Goal: Transaction & Acquisition: Purchase product/service

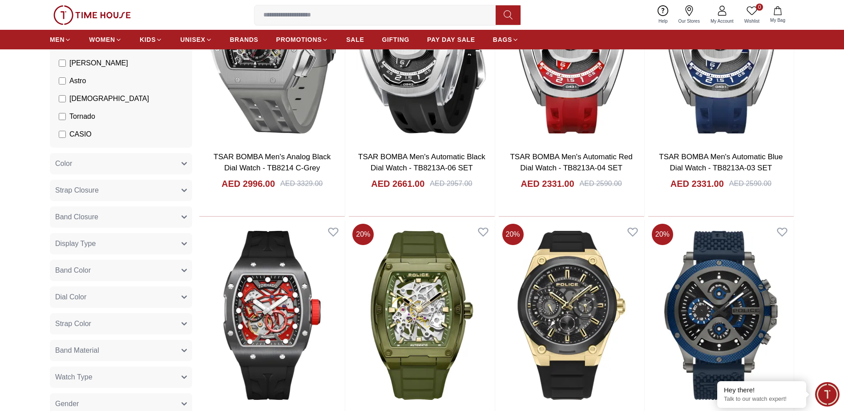
scroll to position [133, 0]
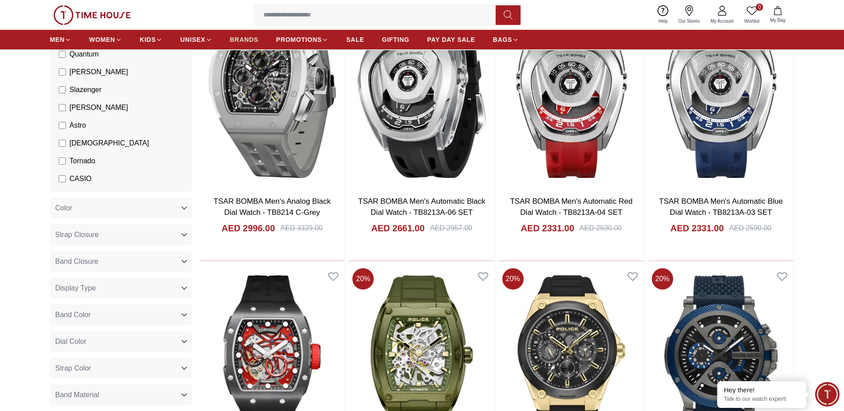
click at [247, 39] on span "BRANDS" at bounding box center [244, 39] width 28 height 9
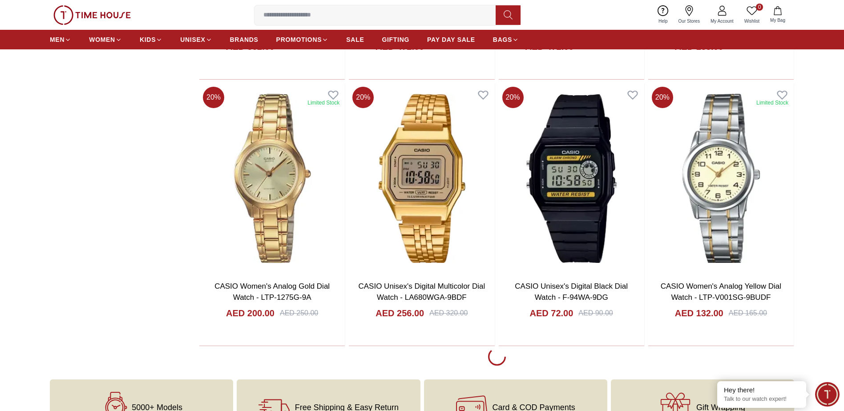
scroll to position [1646, 0]
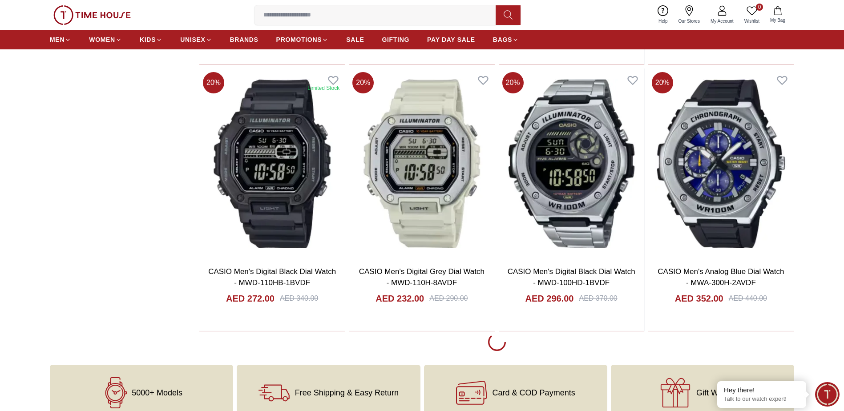
scroll to position [4316, 0]
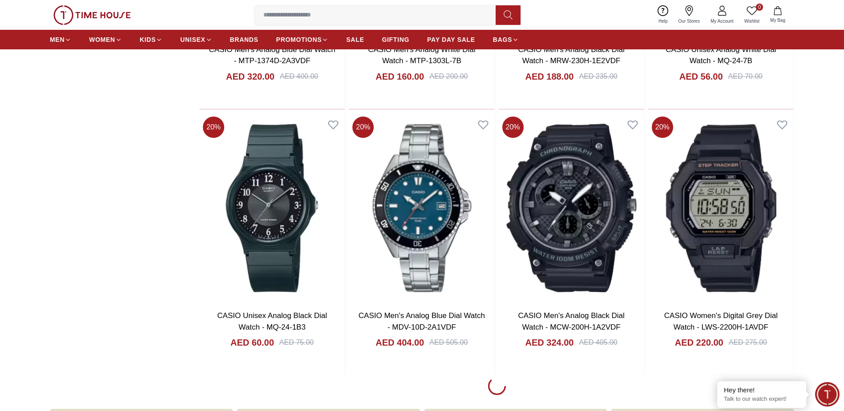
scroll to position [6807, 0]
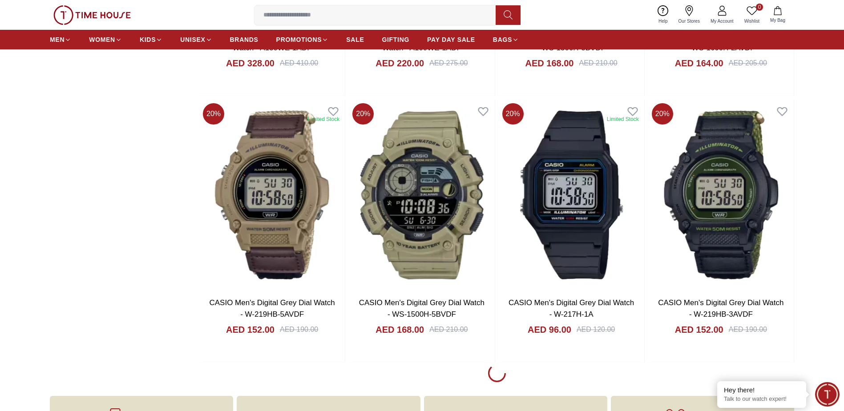
scroll to position [9654, 0]
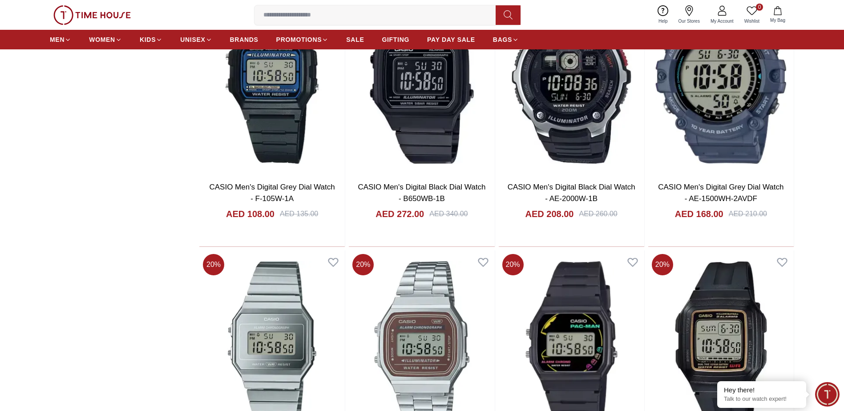
scroll to position [12146, 0]
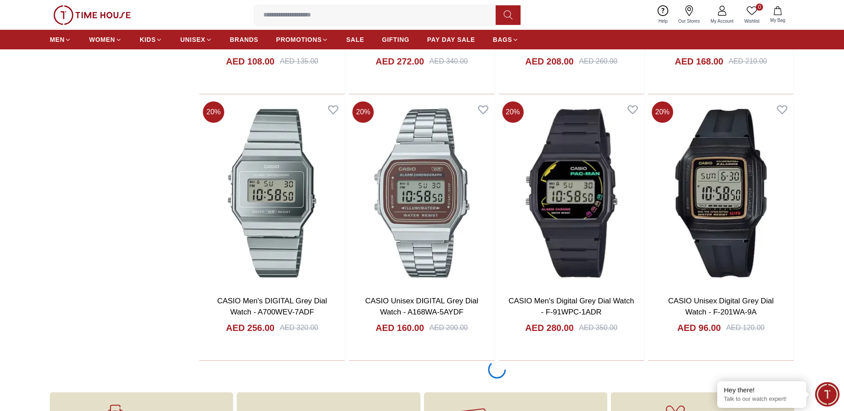
scroll to position [12368, 0]
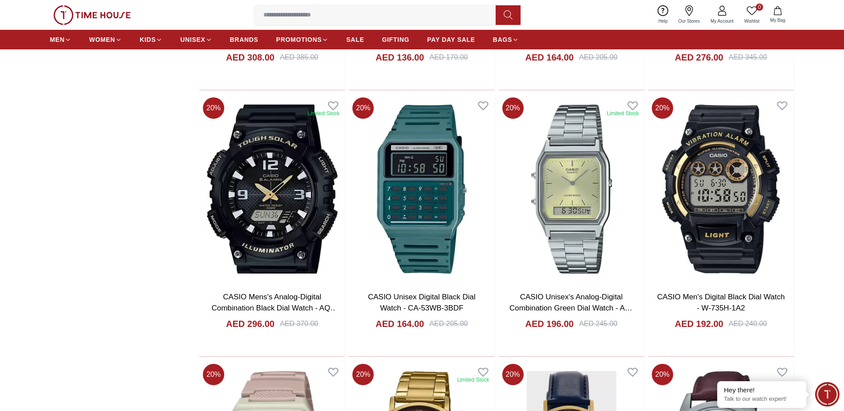
scroll to position [14815, 0]
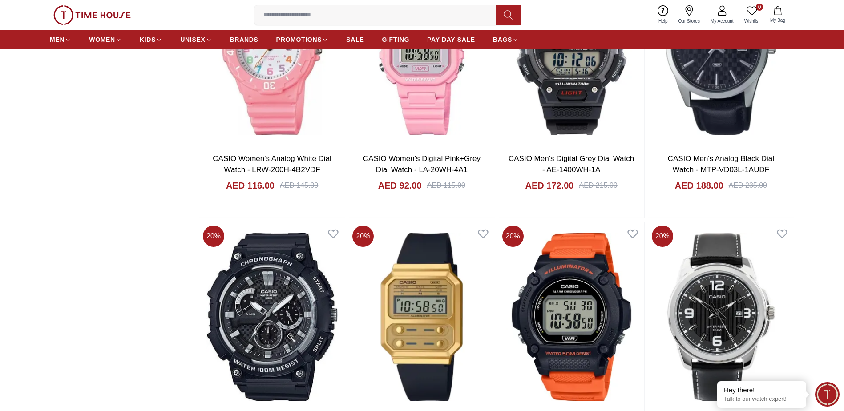
scroll to position [17574, 0]
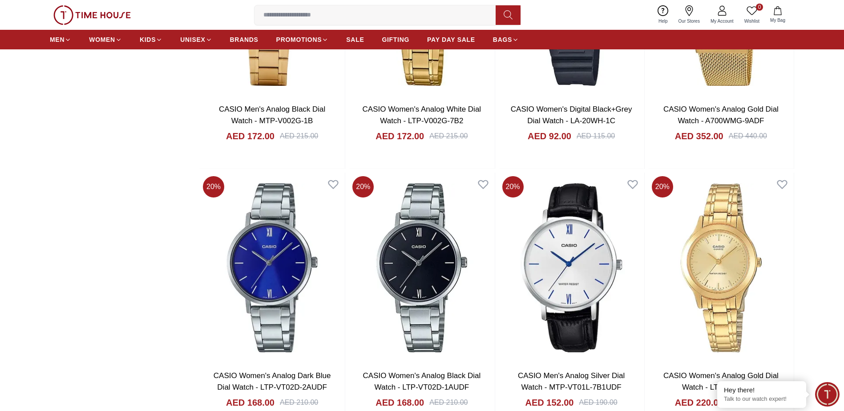
scroll to position [18053, 0]
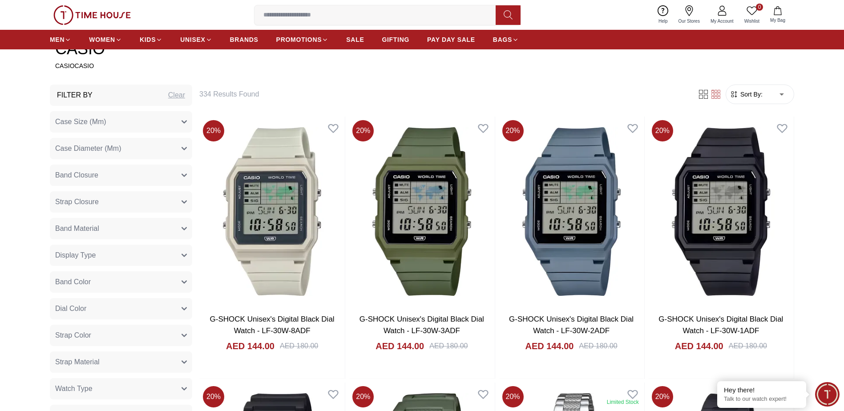
scroll to position [285, 0]
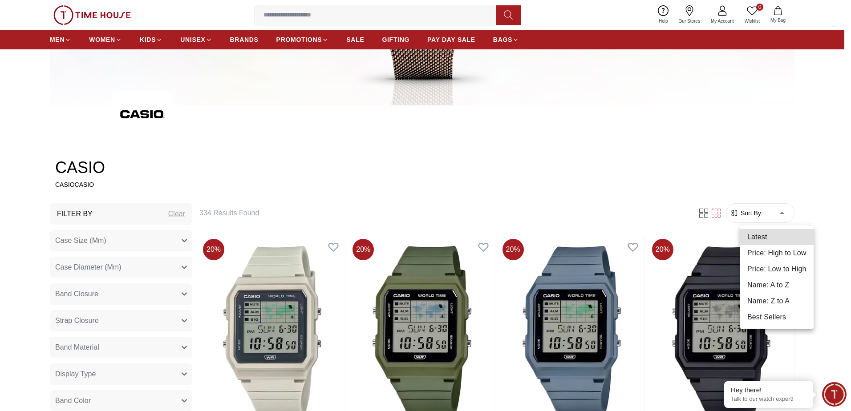
click at [782, 254] on li "Price: High to Low" at bounding box center [776, 253] width 73 height 16
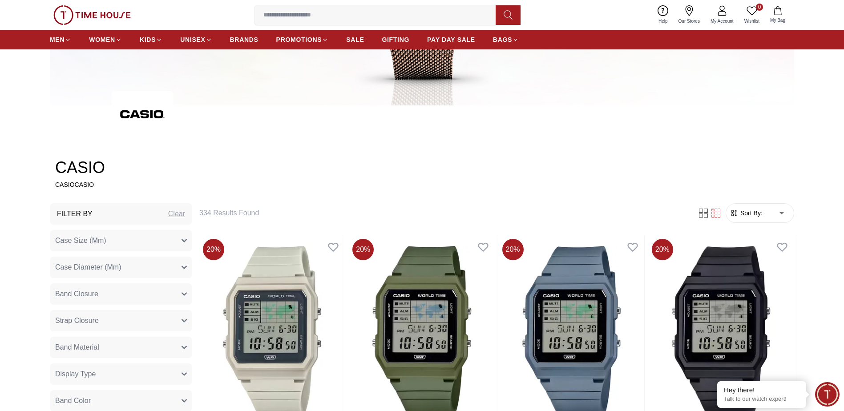
type input "*"
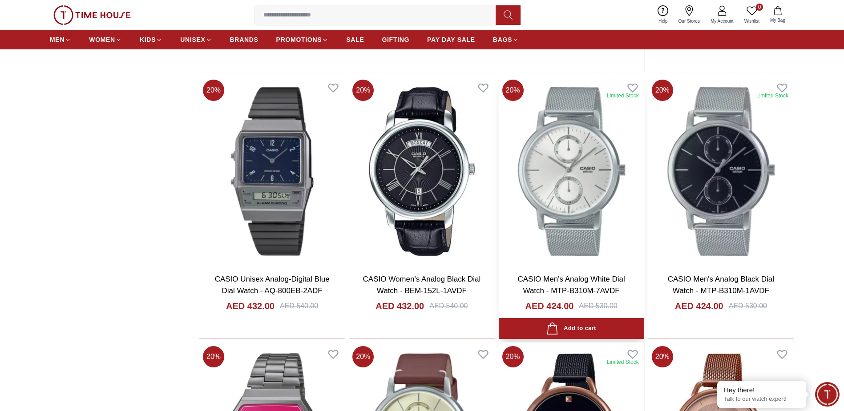
scroll to position [1353, 0]
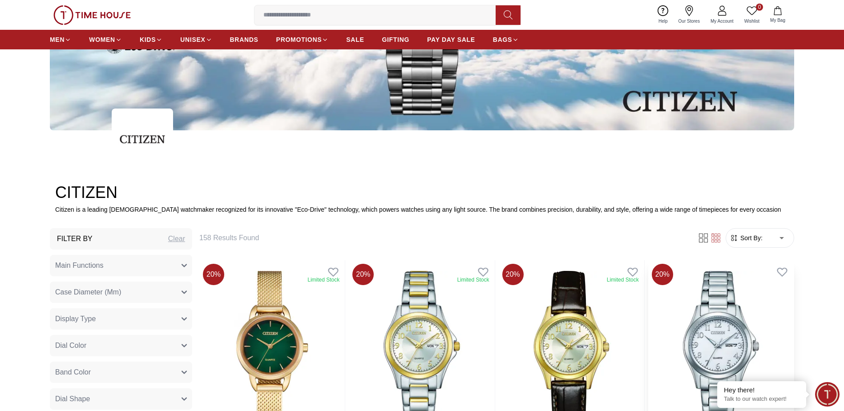
scroll to position [311, 0]
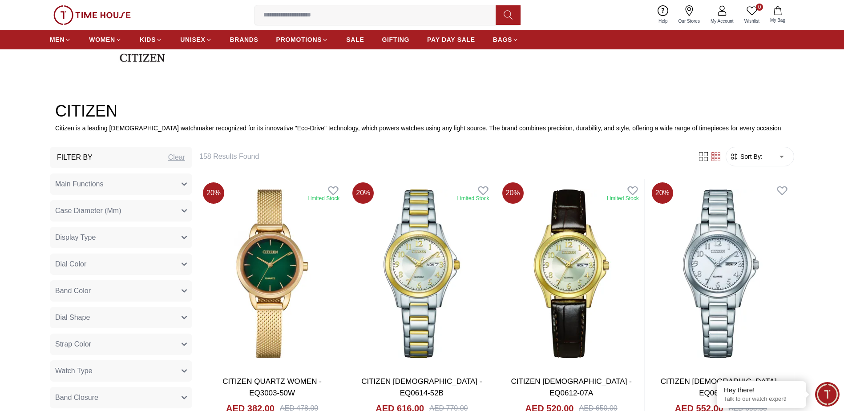
click at [758, 154] on span "Sort By:" at bounding box center [751, 156] width 24 height 9
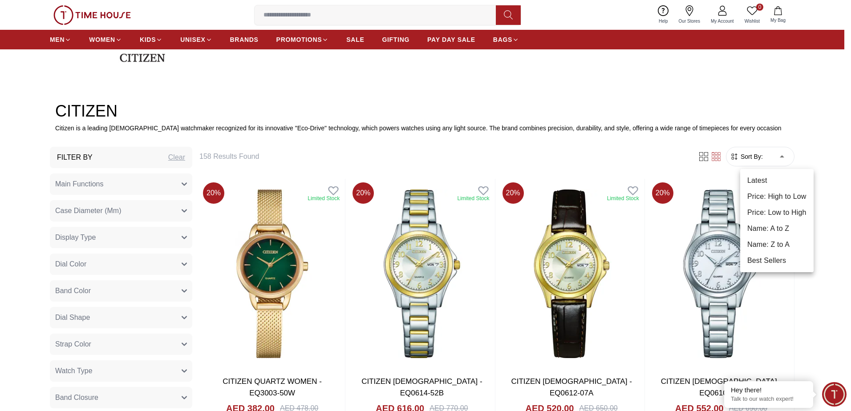
click at [769, 192] on li "Price: High to Low" at bounding box center [776, 197] width 73 height 16
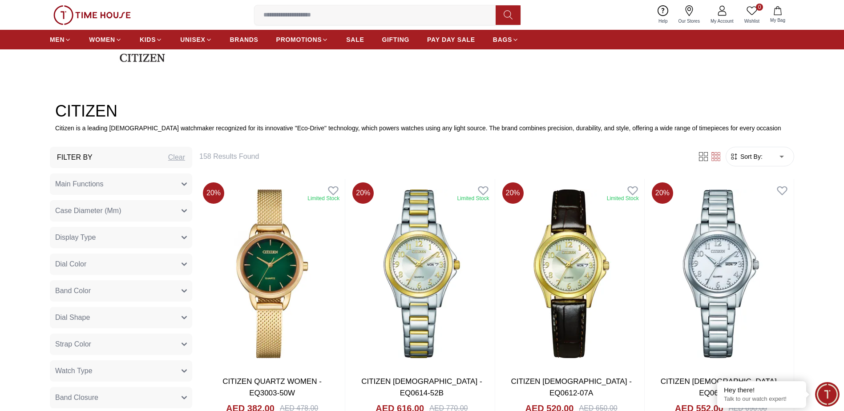
type input "*"
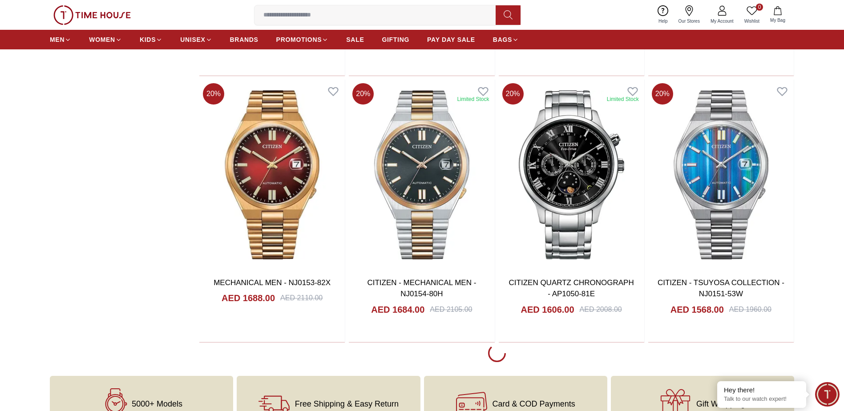
scroll to position [1468, 0]
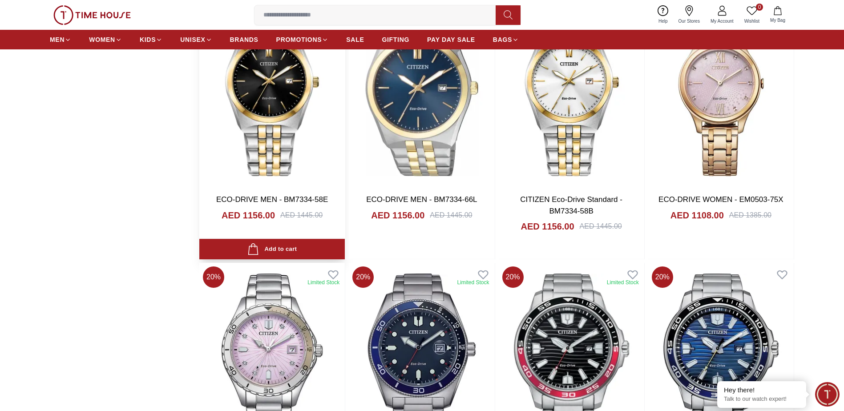
scroll to position [4004, 0]
